Goal: Task Accomplishment & Management: Use online tool/utility

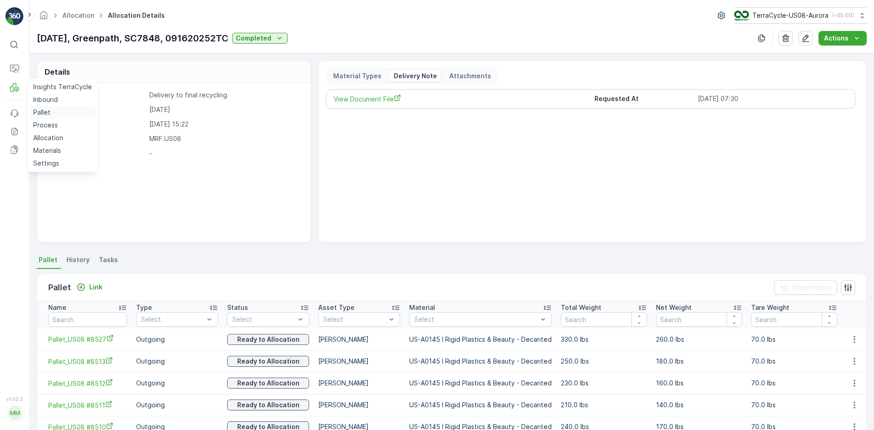
click at [40, 112] on p "Pallet" at bounding box center [41, 112] width 17 height 9
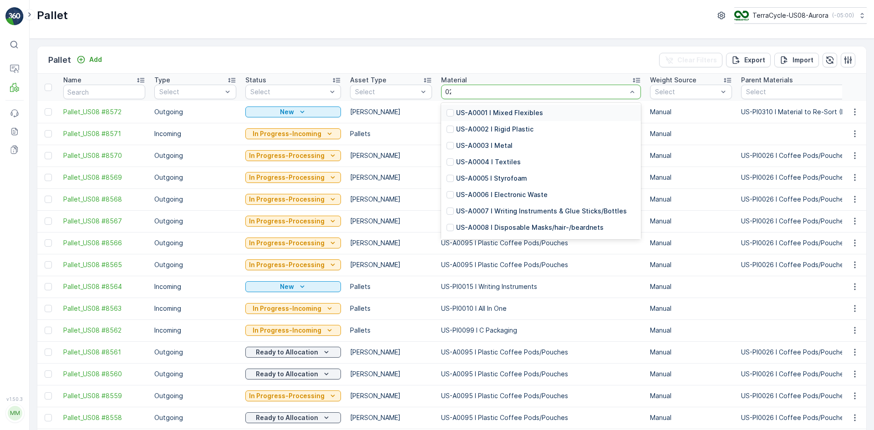
type input "0232"
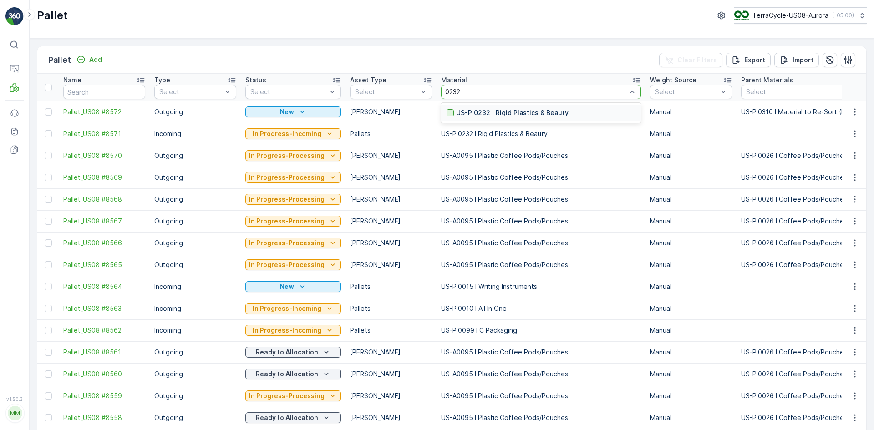
click at [447, 114] on div at bounding box center [450, 112] width 7 height 7
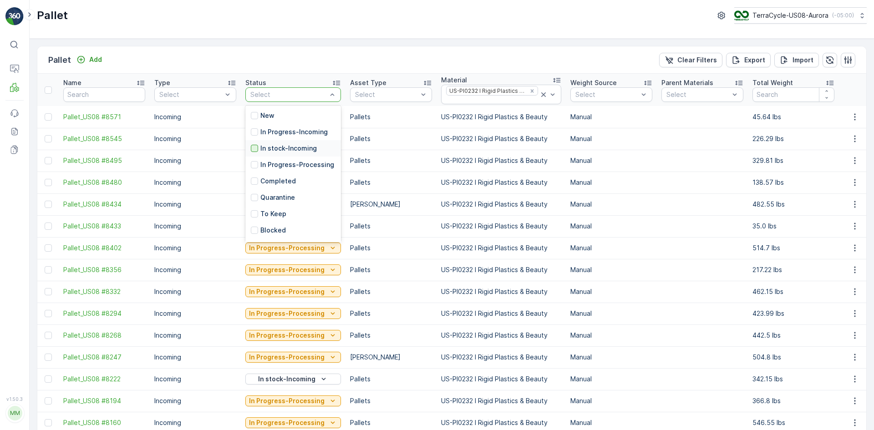
click at [252, 149] on div at bounding box center [254, 148] width 7 height 7
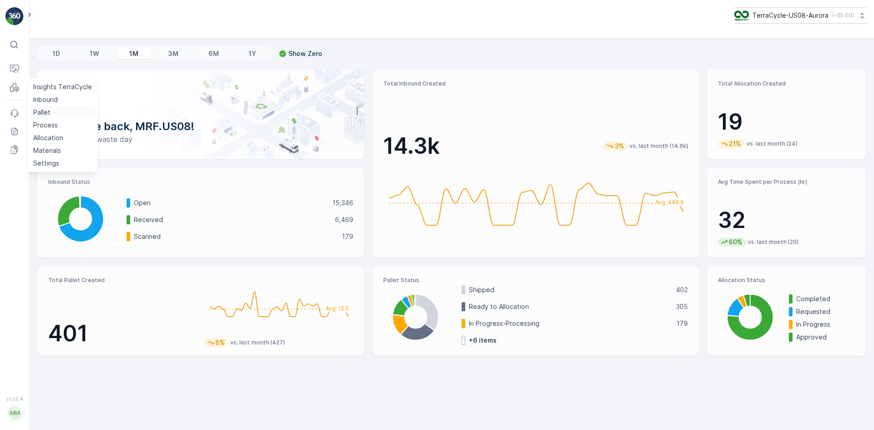
click at [40, 112] on p "Pallet" at bounding box center [41, 112] width 17 height 9
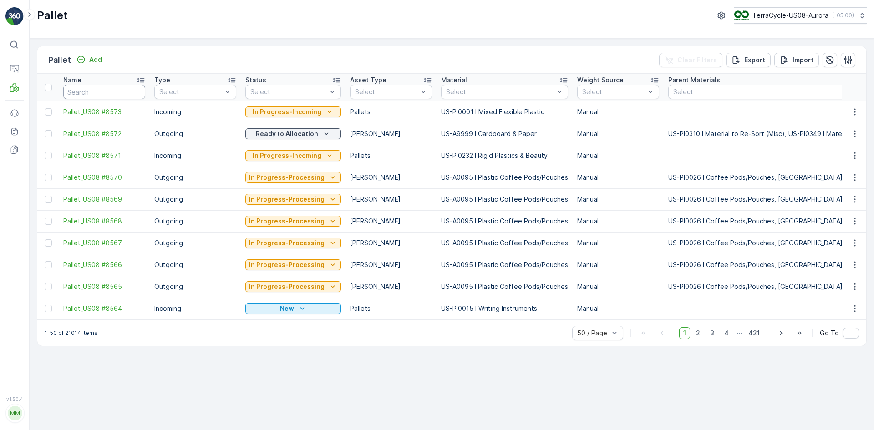
click at [126, 93] on input "text" at bounding box center [104, 92] width 82 height 15
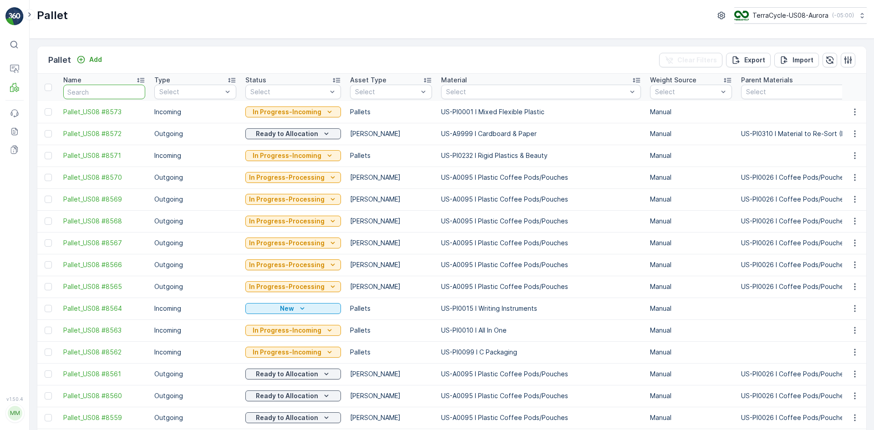
drag, startPoint x: 126, startPoint y: 93, endPoint x: 104, endPoint y: 98, distance: 23.0
click at [104, 98] on input "text" at bounding box center [104, 92] width 82 height 15
paste input "TC5415"
type input "TC5415"
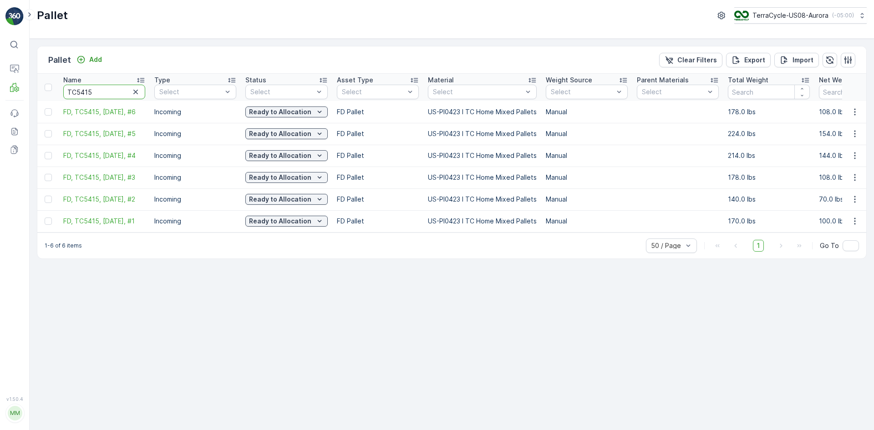
drag, startPoint x: 112, startPoint y: 90, endPoint x: 41, endPoint y: 87, distance: 72.0
click at [140, 93] on icon "button" at bounding box center [135, 91] width 9 height 9
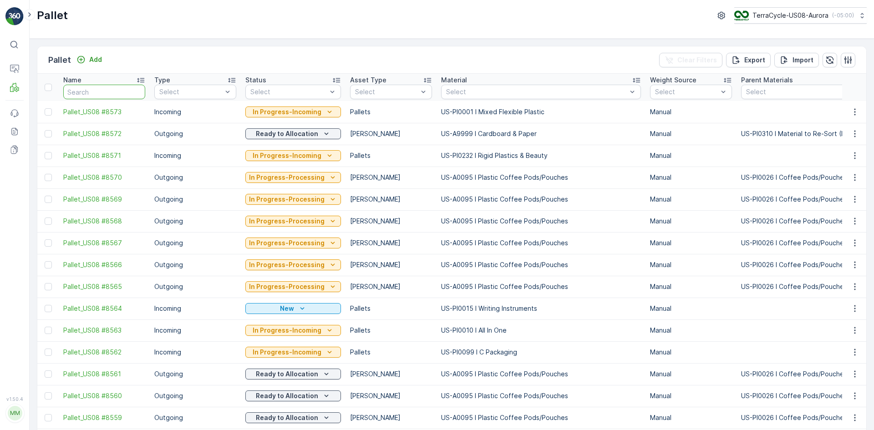
click at [107, 92] on input "text" at bounding box center [104, 92] width 82 height 15
click at [476, 85] on th "Material Select" at bounding box center [541, 87] width 209 height 27
click at [550, 86] on div "Select" at bounding box center [541, 92] width 200 height 15
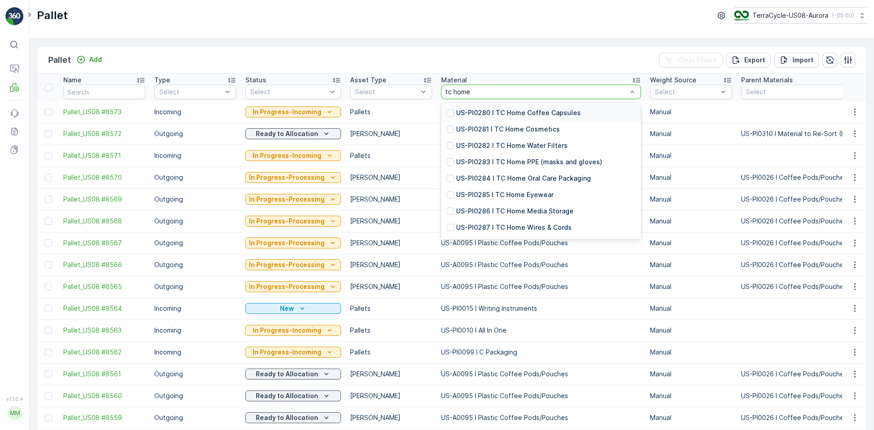
type input "tc home"
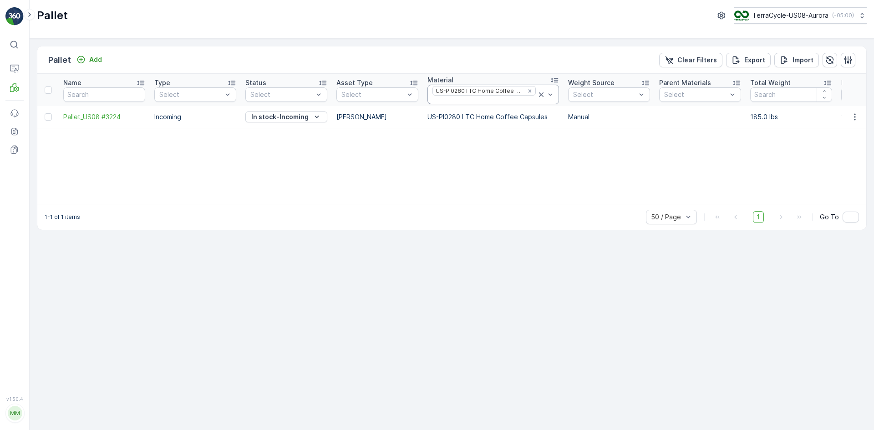
click at [538, 95] on icon at bounding box center [541, 94] width 9 height 9
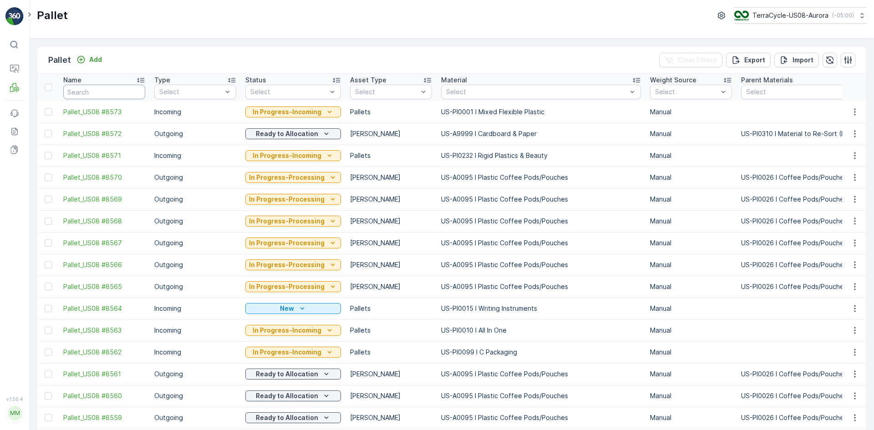
click at [95, 97] on input "text" at bounding box center [104, 92] width 82 height 15
paste input "TC5415"
type input "TC5415"
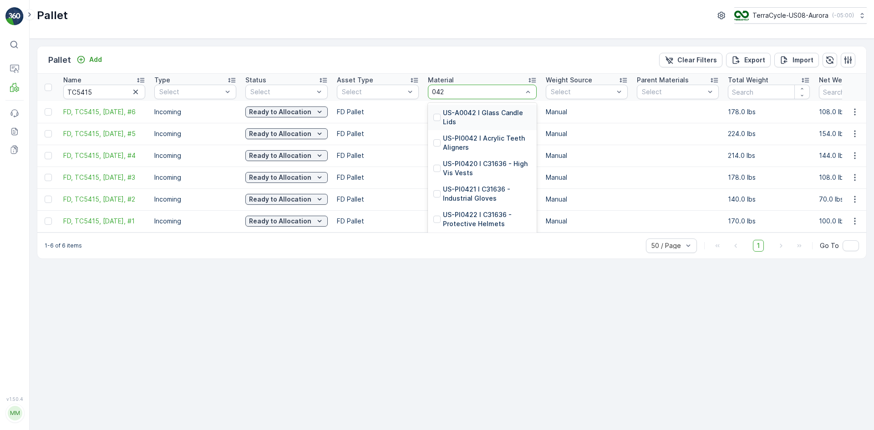
type input "0423"
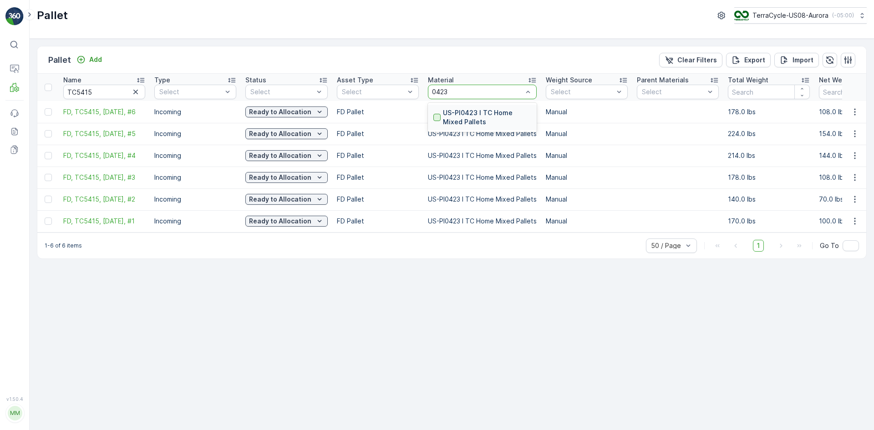
click at [434, 118] on div at bounding box center [436, 117] width 7 height 7
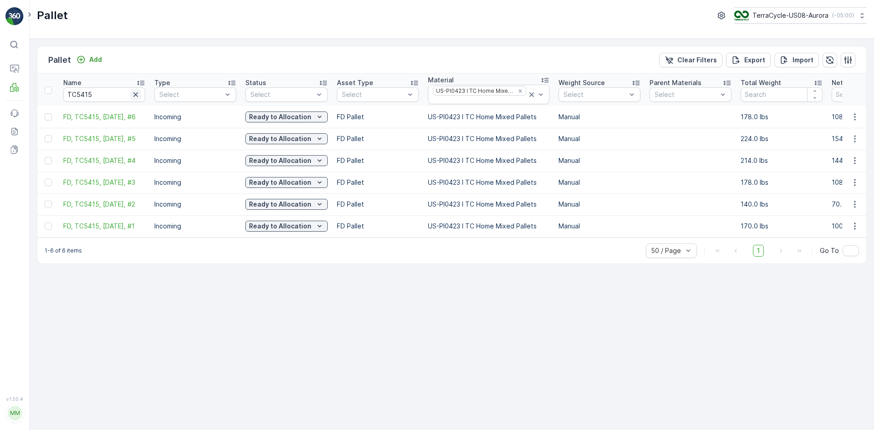
click at [132, 96] on icon "button" at bounding box center [135, 94] width 9 height 9
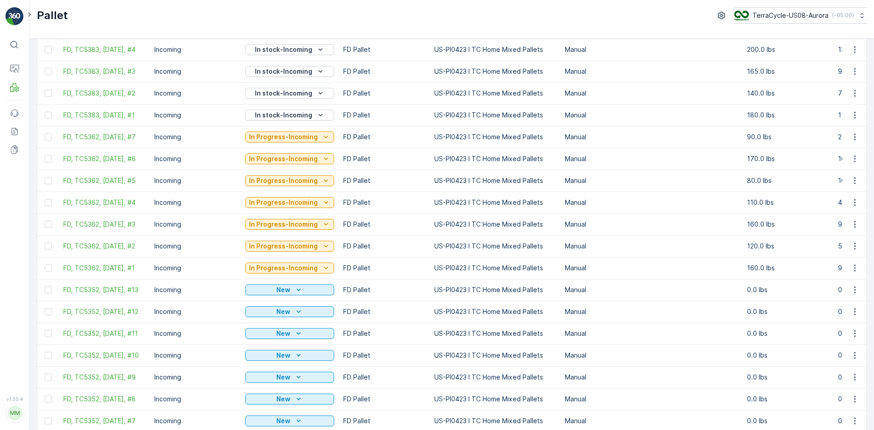
scroll to position [807, 0]
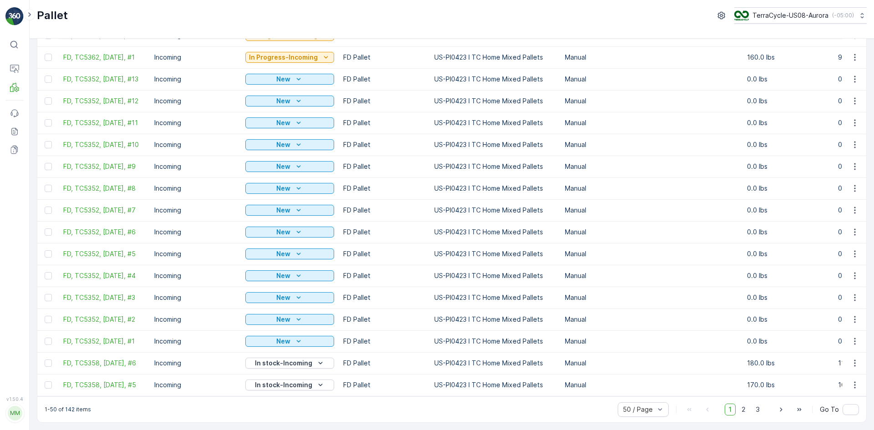
drag, startPoint x: 49, startPoint y: 73, endPoint x: 51, endPoint y: 85, distance: 11.5
click at [49, 76] on div at bounding box center [48, 79] width 7 height 7
click at [45, 76] on input "checkbox" at bounding box center [45, 76] width 0 height 0
click at [47, 102] on td at bounding box center [47, 101] width 21 height 22
click at [47, 97] on div at bounding box center [48, 100] width 7 height 7
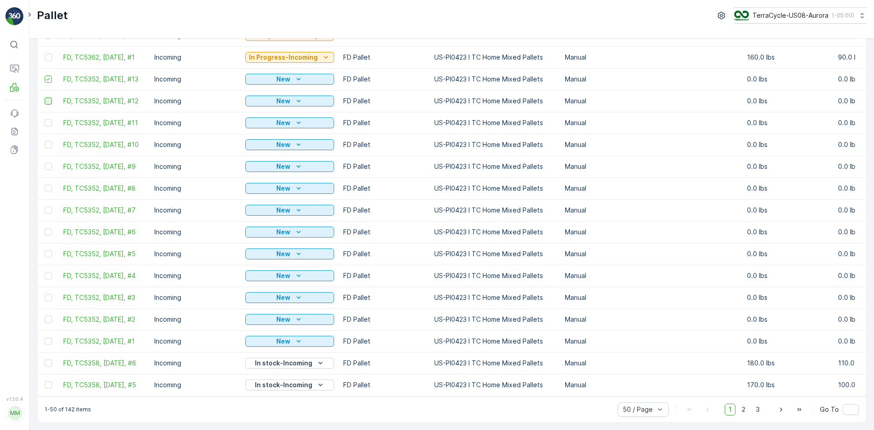
click at [45, 97] on input "checkbox" at bounding box center [45, 97] width 0 height 0
click at [47, 121] on div at bounding box center [48, 122] width 7 height 7
click at [45, 119] on input "checkbox" at bounding box center [45, 119] width 0 height 0
click at [49, 142] on div at bounding box center [48, 144] width 7 height 7
click at [45, 141] on input "checkbox" at bounding box center [45, 141] width 0 height 0
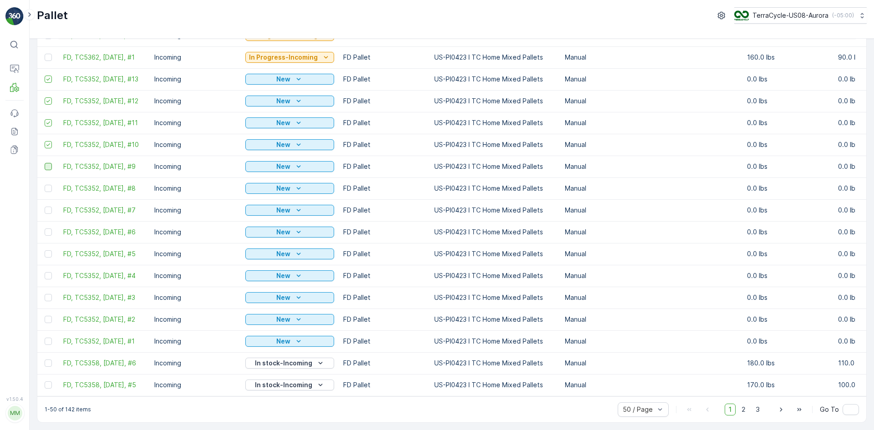
click at [48, 163] on div at bounding box center [48, 166] width 7 height 7
click at [45, 163] on input "checkbox" at bounding box center [45, 163] width 0 height 0
click at [47, 185] on div at bounding box center [48, 188] width 7 height 7
click at [45, 185] on input "checkbox" at bounding box center [45, 185] width 0 height 0
click at [49, 207] on div at bounding box center [48, 210] width 7 height 7
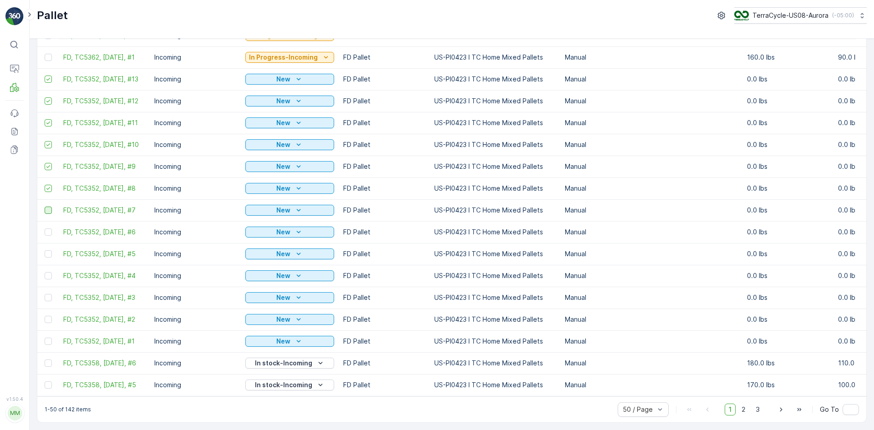
click at [45, 207] on input "checkbox" at bounding box center [45, 207] width 0 height 0
click at [49, 228] on div at bounding box center [48, 231] width 7 height 7
click at [45, 228] on input "checkbox" at bounding box center [45, 228] width 0 height 0
click at [48, 250] on div at bounding box center [48, 253] width 7 height 7
click at [45, 250] on input "checkbox" at bounding box center [45, 250] width 0 height 0
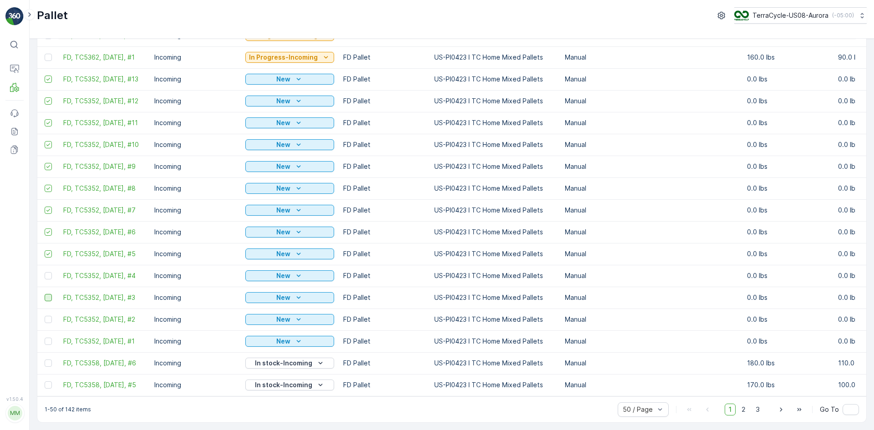
click at [48, 272] on div at bounding box center [48, 275] width 7 height 7
click at [45, 272] on input "checkbox" at bounding box center [45, 272] width 0 height 0
click at [46, 294] on div at bounding box center [48, 297] width 7 height 7
click at [45, 294] on input "checkbox" at bounding box center [45, 294] width 0 height 0
click at [46, 316] on div at bounding box center [48, 319] width 7 height 7
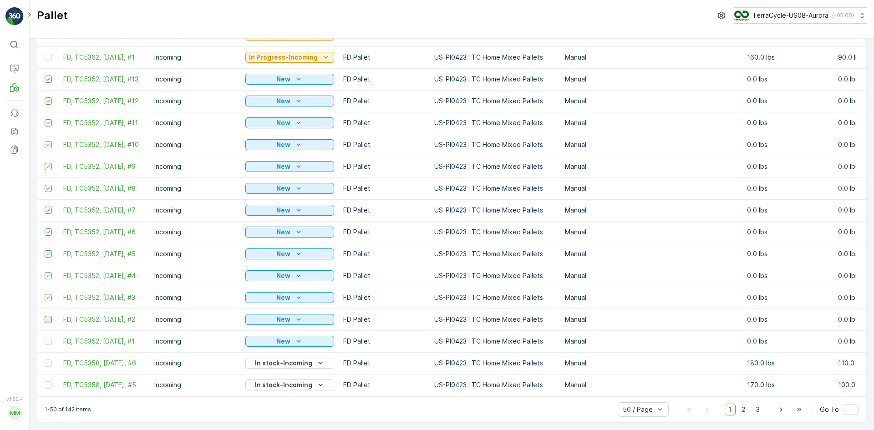
click at [45, 316] on input "checkbox" at bounding box center [45, 316] width 0 height 0
click at [47, 338] on div at bounding box center [48, 341] width 7 height 7
click at [45, 338] on input "checkbox" at bounding box center [45, 338] width 0 height 0
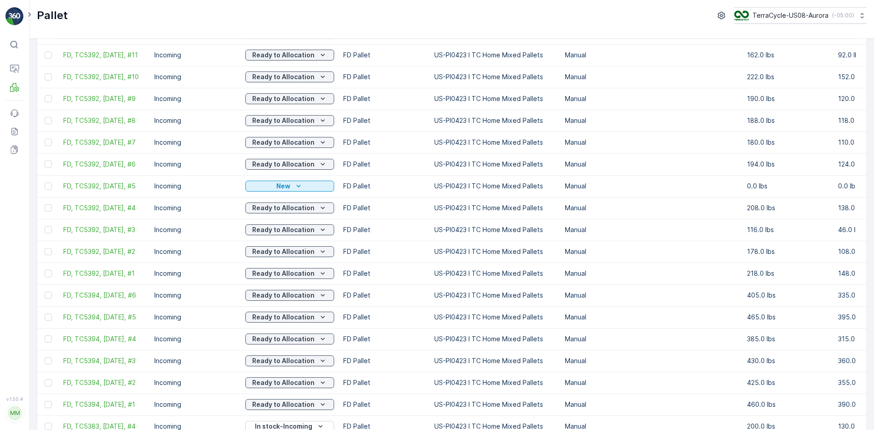
scroll to position [216, 0]
click at [50, 186] on div at bounding box center [48, 185] width 7 height 7
click at [45, 182] on input "checkbox" at bounding box center [45, 182] width 0 height 0
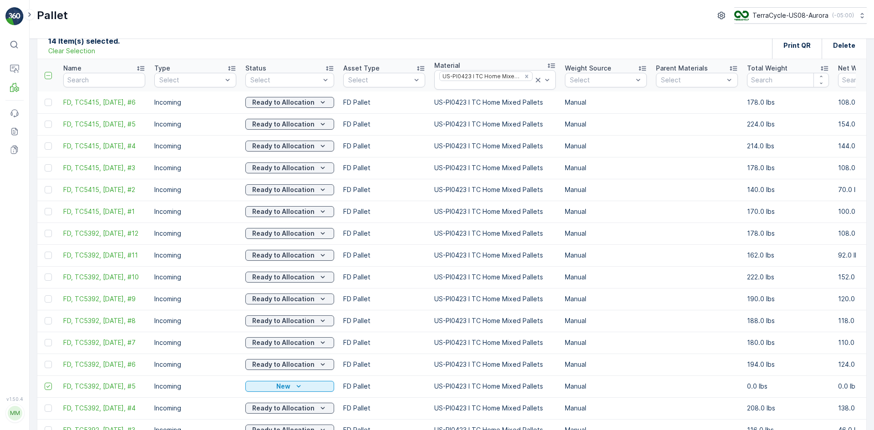
scroll to position [0, 0]
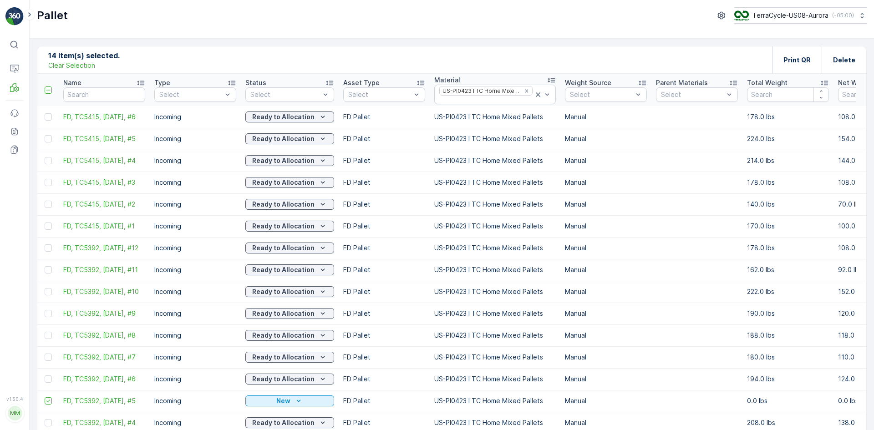
click at [71, 63] on p "Clear Selection" at bounding box center [71, 65] width 47 height 9
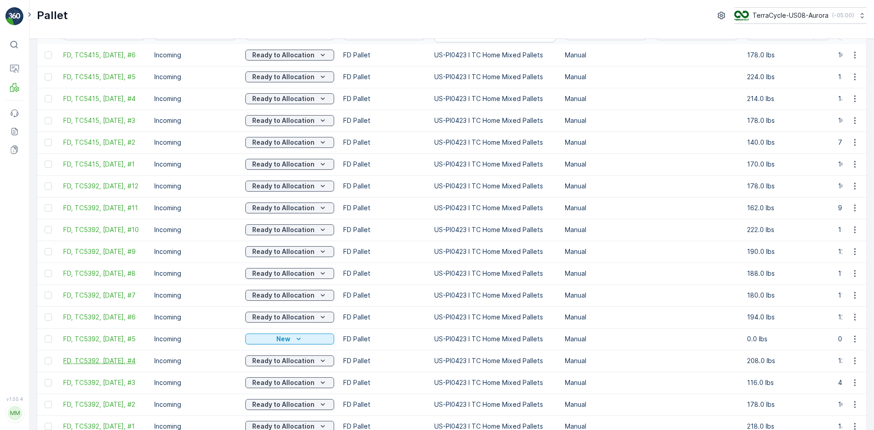
scroll to position [91, 0]
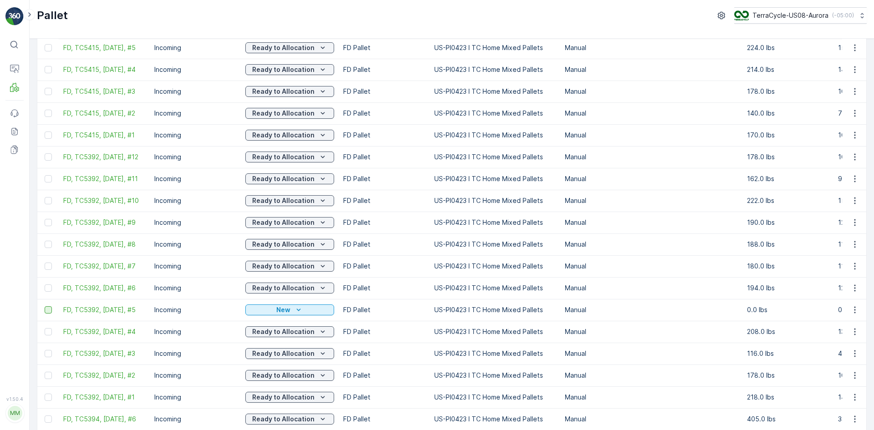
click at [47, 311] on div at bounding box center [48, 309] width 7 height 7
click at [45, 306] on input "checkbox" at bounding box center [45, 306] width 0 height 0
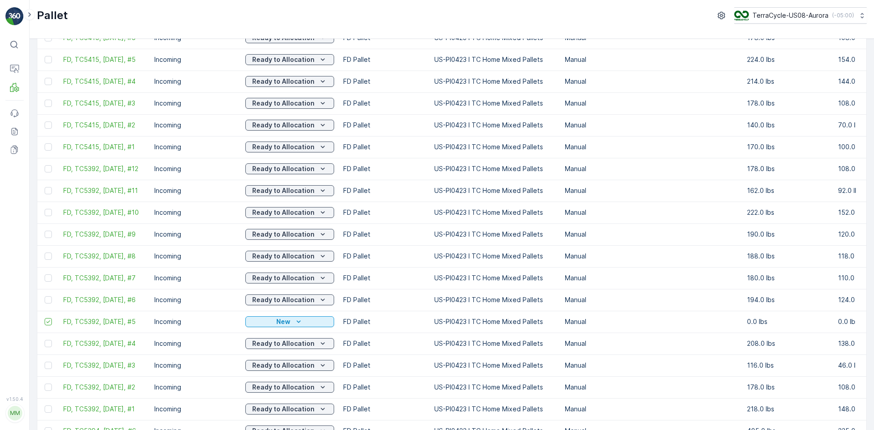
scroll to position [0, 0]
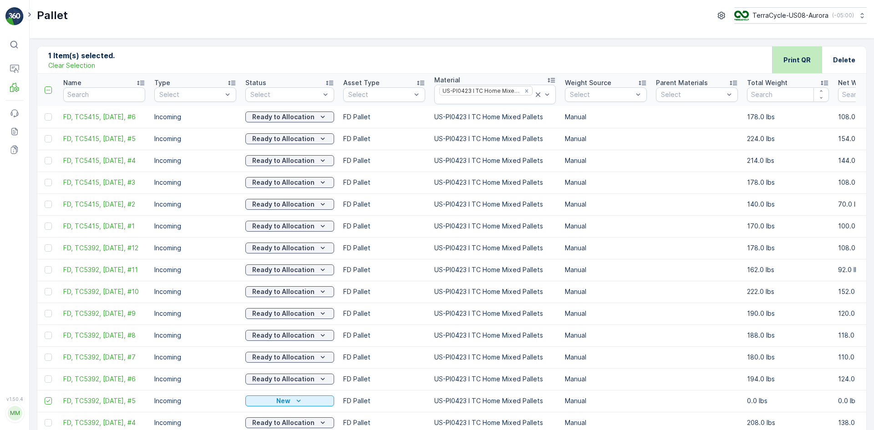
click at [806, 61] on p "Print QR" at bounding box center [796, 60] width 27 height 9
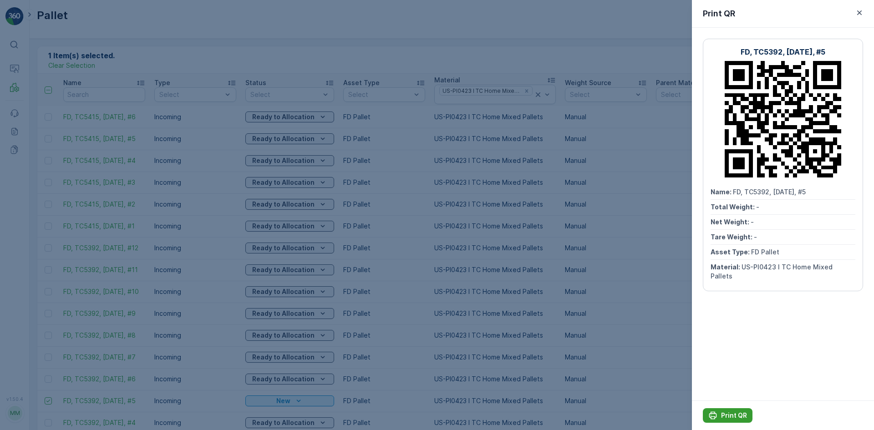
click at [731, 411] on p "Print QR" at bounding box center [734, 415] width 26 height 9
click at [550, 352] on div at bounding box center [437, 215] width 874 height 430
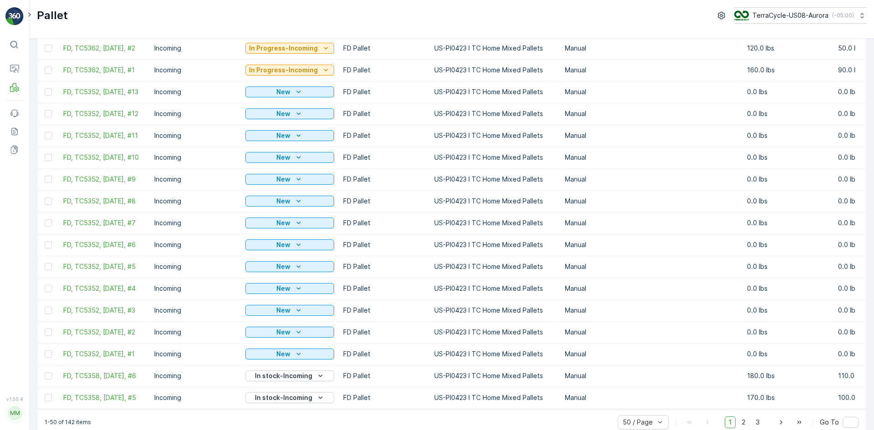
scroll to position [807, 0]
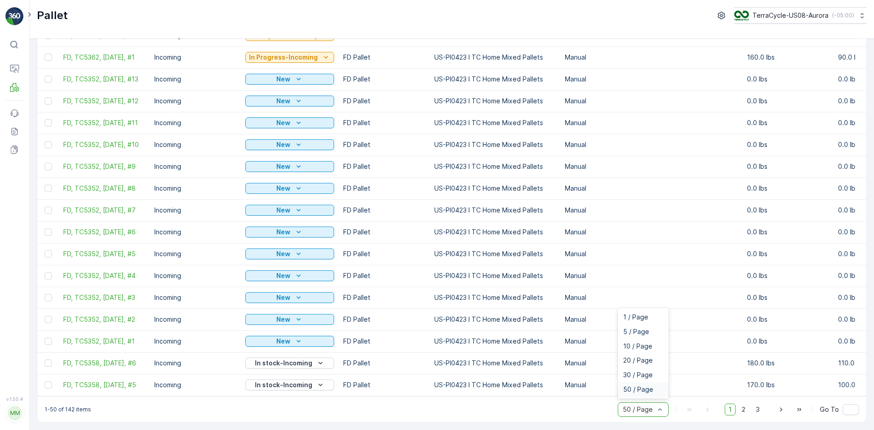
click at [502, 411] on div "1-50 of 142 items 6 results available. Use Up and Down to choose options, press…" at bounding box center [451, 409] width 829 height 26
click at [740, 412] on span "2" at bounding box center [743, 410] width 12 height 12
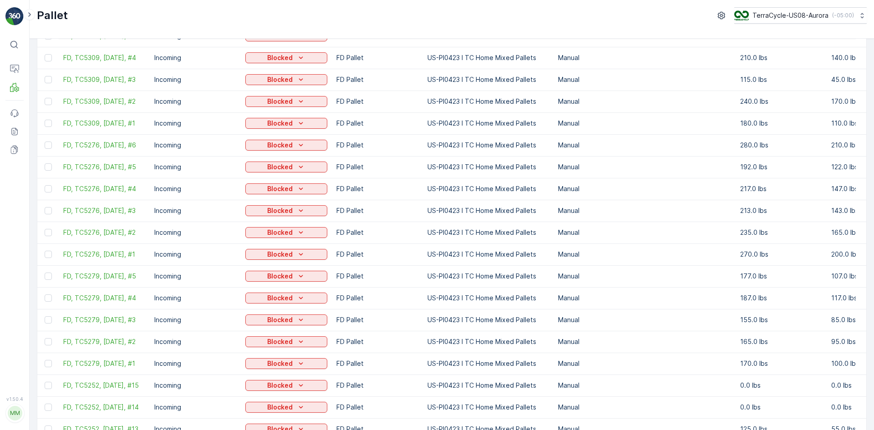
scroll to position [807, 0]
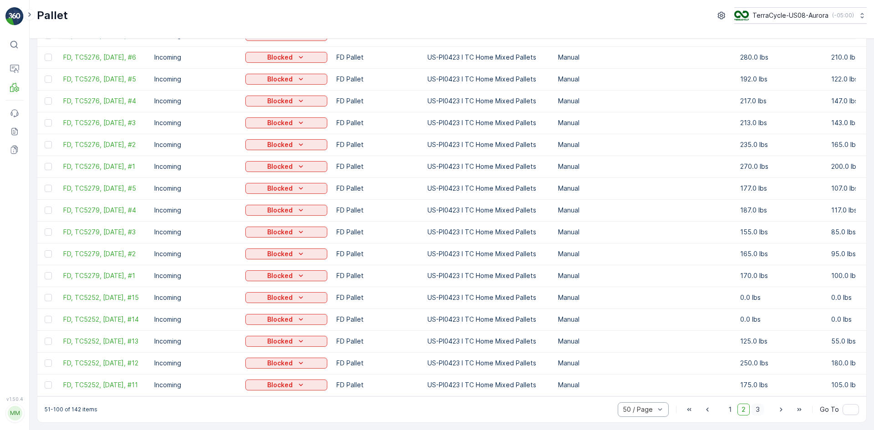
click at [756, 411] on span "3" at bounding box center [757, 410] width 12 height 12
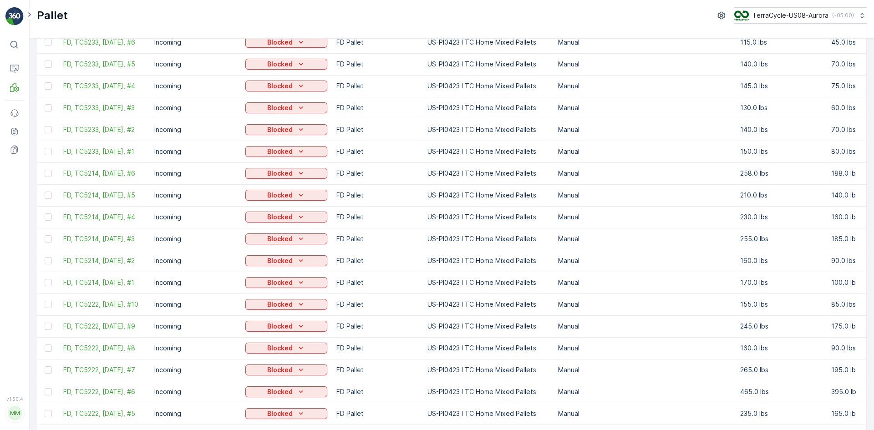
scroll to position [632, 0]
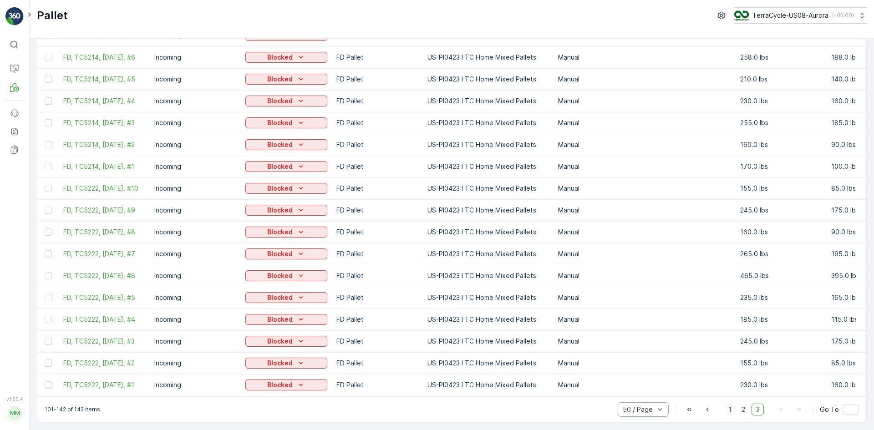
click at [733, 408] on span "1" at bounding box center [730, 410] width 11 height 12
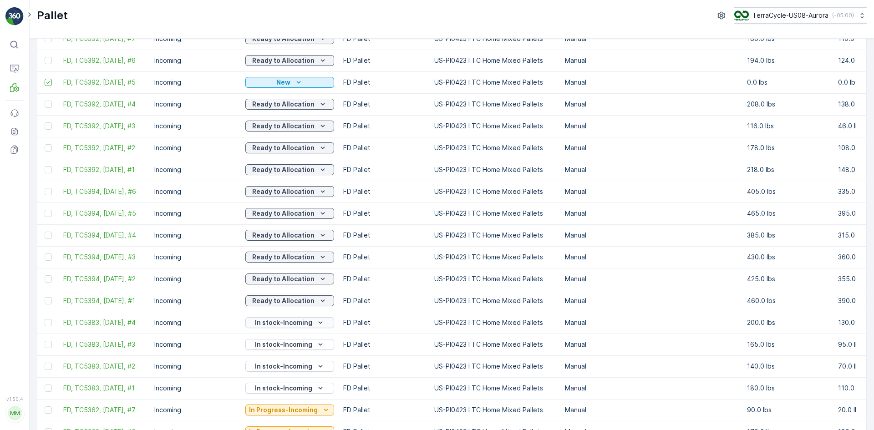
scroll to position [364, 0]
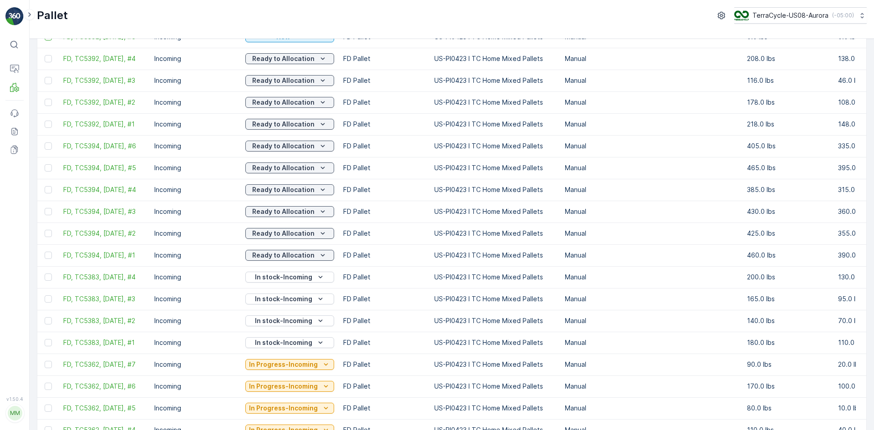
drag, startPoint x: 45, startPoint y: 345, endPoint x: 43, endPoint y: 328, distance: 17.8
click at [45, 345] on div at bounding box center [48, 342] width 7 height 7
click at [45, 339] on input "checkbox" at bounding box center [45, 339] width 0 height 0
click at [48, 323] on div at bounding box center [48, 320] width 7 height 7
click at [45, 317] on input "checkbox" at bounding box center [45, 317] width 0 height 0
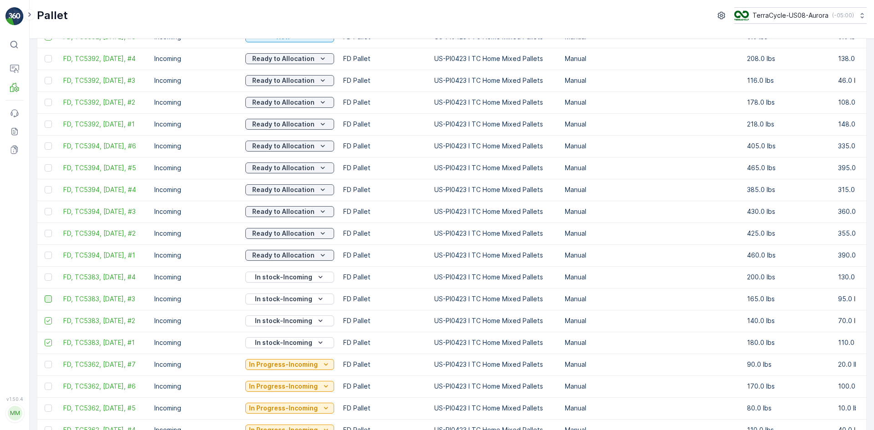
click at [51, 299] on div at bounding box center [48, 298] width 7 height 7
click at [45, 295] on input "checkbox" at bounding box center [45, 295] width 0 height 0
click at [49, 278] on div at bounding box center [48, 277] width 7 height 7
click at [45, 274] on input "checkbox" at bounding box center [45, 274] width 0 height 0
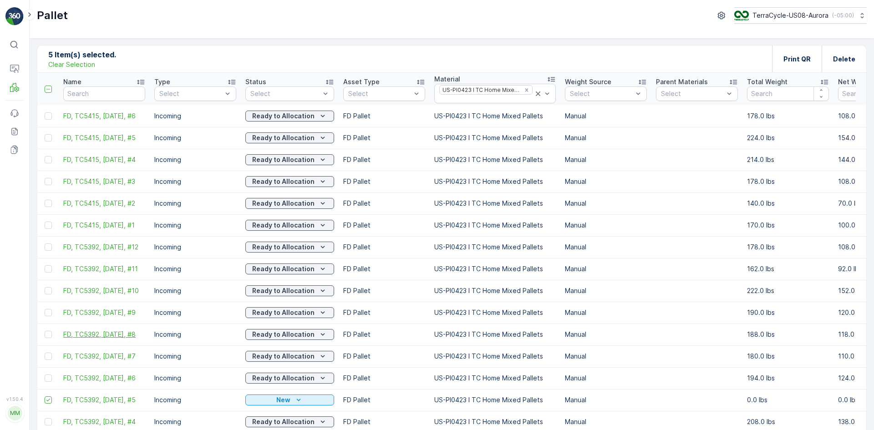
scroll to position [0, 0]
drag, startPoint x: 61, startPoint y: 113, endPoint x: 148, endPoint y: 224, distance: 141.7
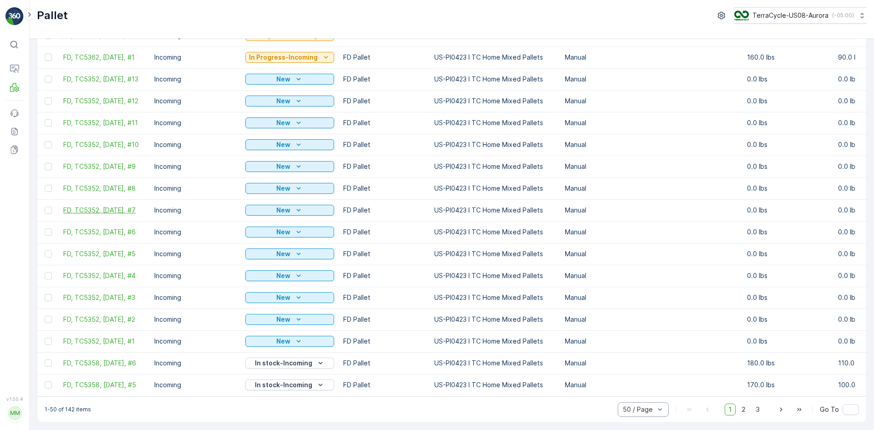
scroll to position [807, 0]
click at [740, 411] on span "2" at bounding box center [743, 410] width 12 height 12
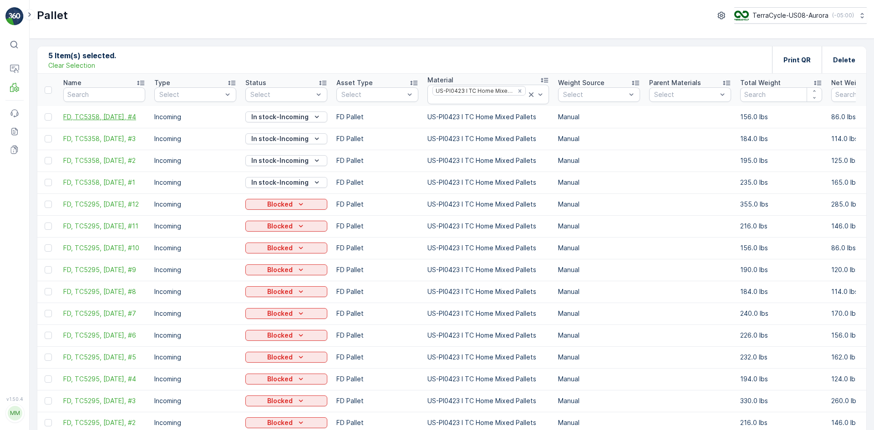
drag, startPoint x: 87, startPoint y: 66, endPoint x: 138, endPoint y: 118, distance: 73.7
click at [86, 66] on p "Clear Selection" at bounding box center [71, 65] width 47 height 9
